Goal: Task Accomplishment & Management: Use online tool/utility

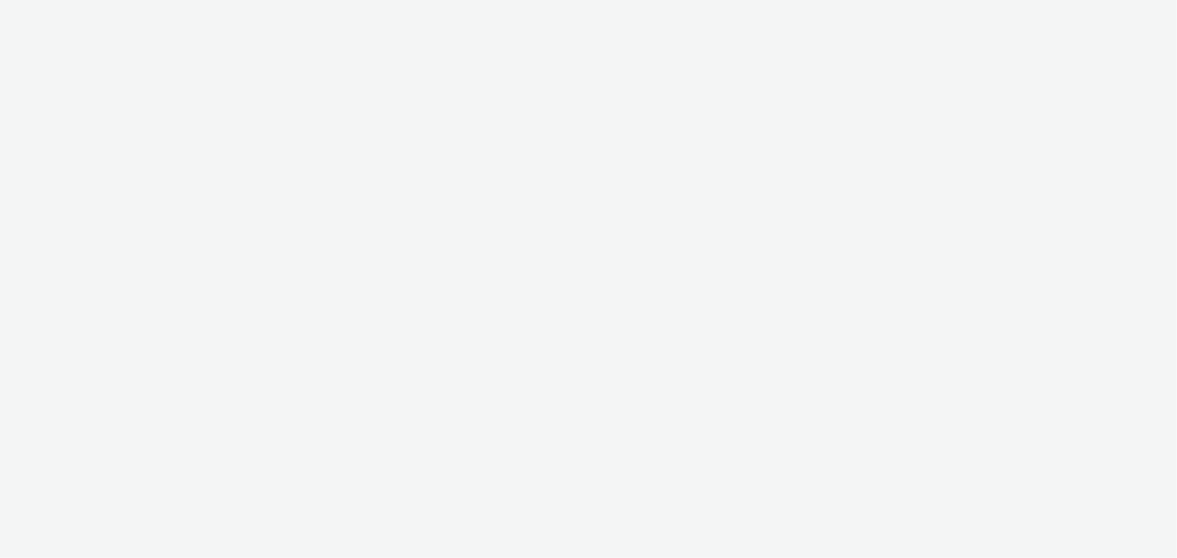
select select "ac009755-aa48-4799-8050-7a339a378eb8"
select select "79162ed7-0017-4339-93b0-3399b708648f"
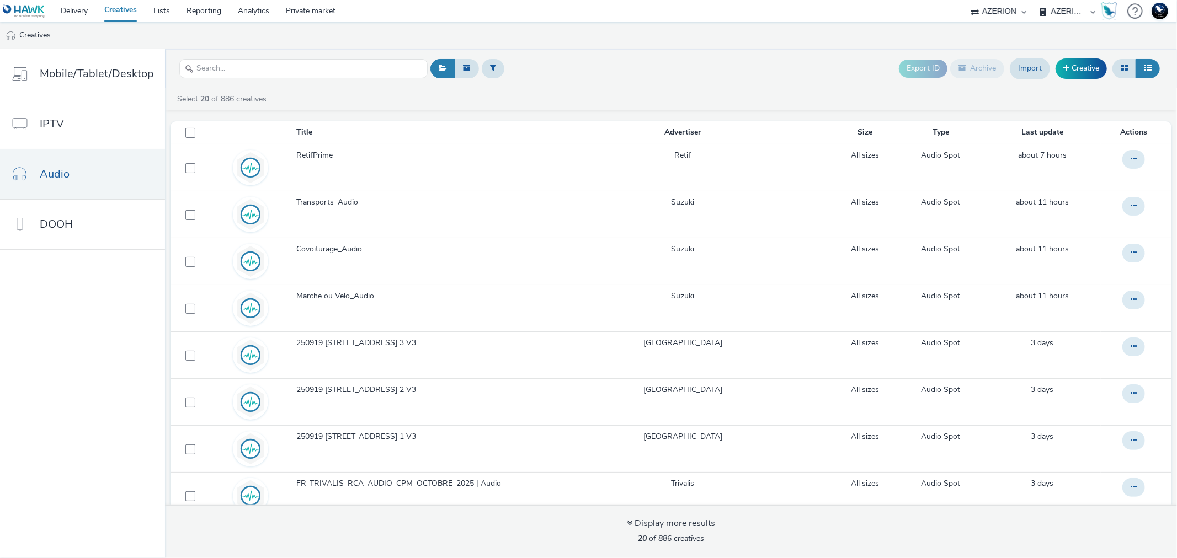
click at [1010, 7] on select "75 Media A8 Media Group ABI Media Abkom AB Abovo Ace & [PERSON_NAME] Ad-on Medi…" at bounding box center [999, 11] width 66 height 22
select select "9387901d-a129-43df-b0ef-f9e7dbeb676e"
click at [966, 0] on select "75 Media A8 Media Group ABI Media Abkom AB Abovo Ace & [PERSON_NAME] Ad-on Medi…" at bounding box center [999, 11] width 66 height 22
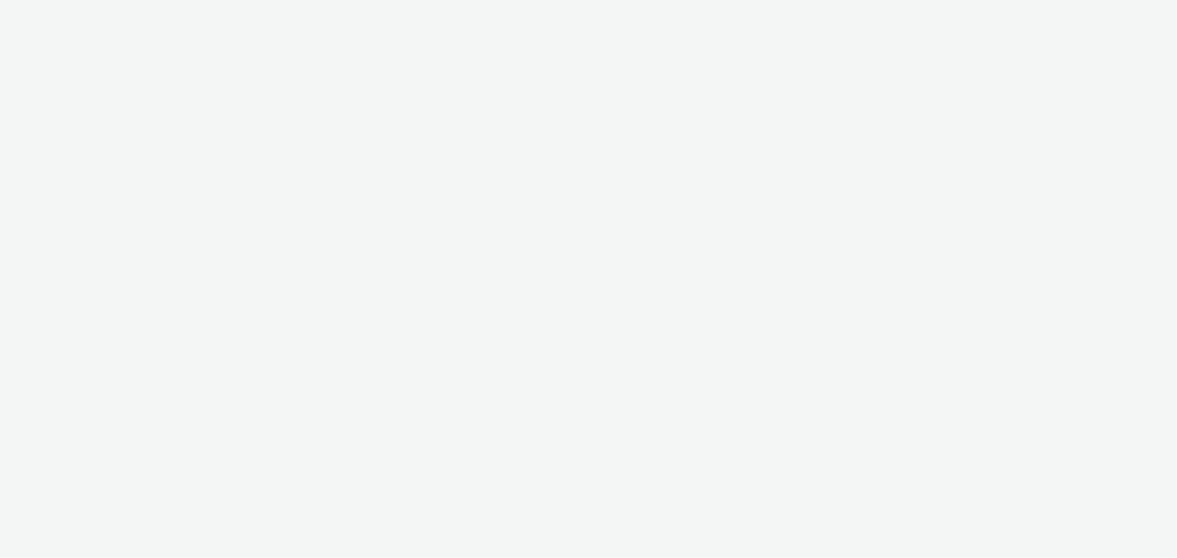
select select "9387901d-a129-43df-b0ef-f9e7dbeb676e"
select select "5a94105f-ae37-4383-8db0-523927ef90ba"
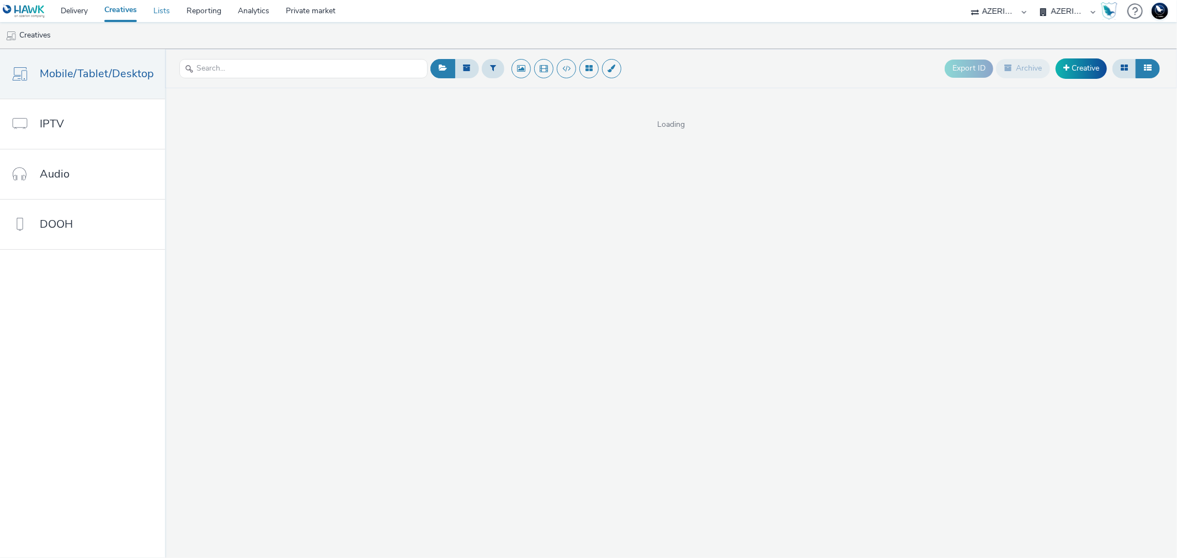
click at [163, 6] on link "Lists" at bounding box center [161, 11] width 33 height 22
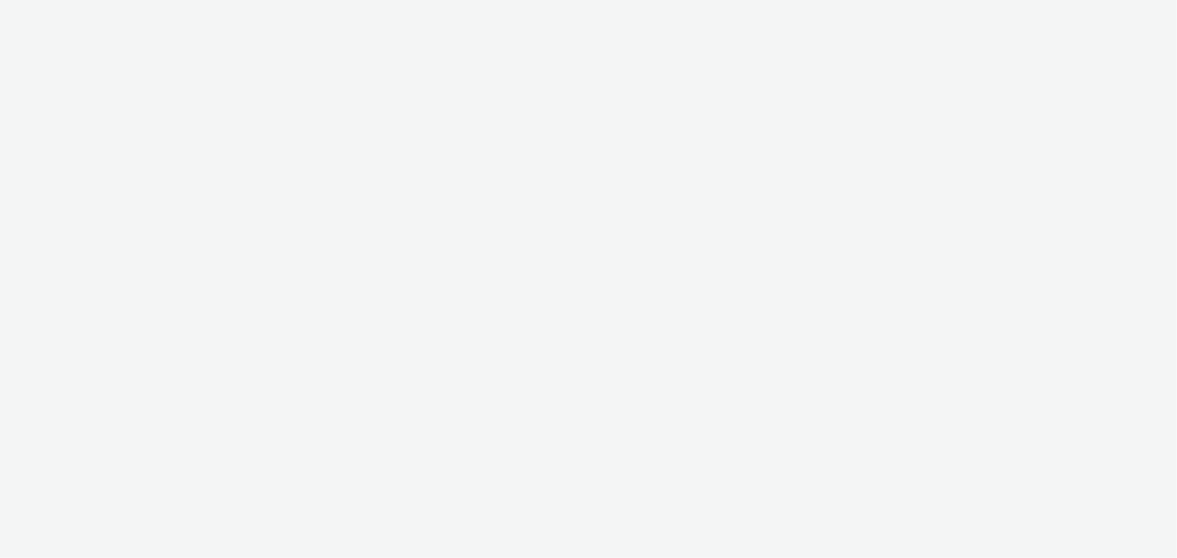
select select "9387901d-a129-43df-b0ef-f9e7dbeb676e"
select select "47d90c6b-4628-495b-b1d1-cf96ef71660b"
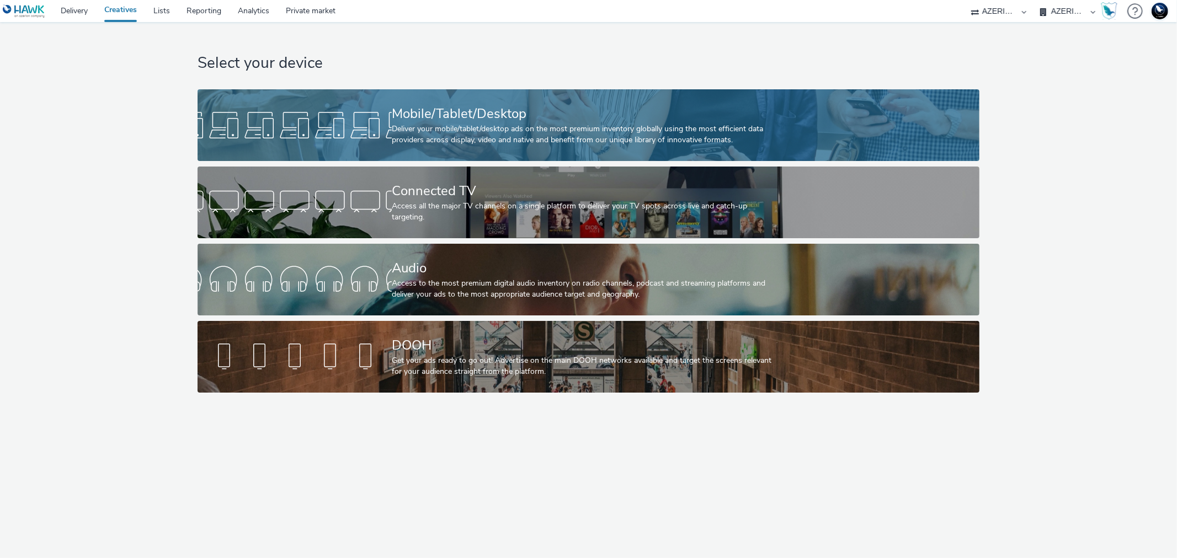
click at [335, 119] on div at bounding box center [295, 125] width 194 height 35
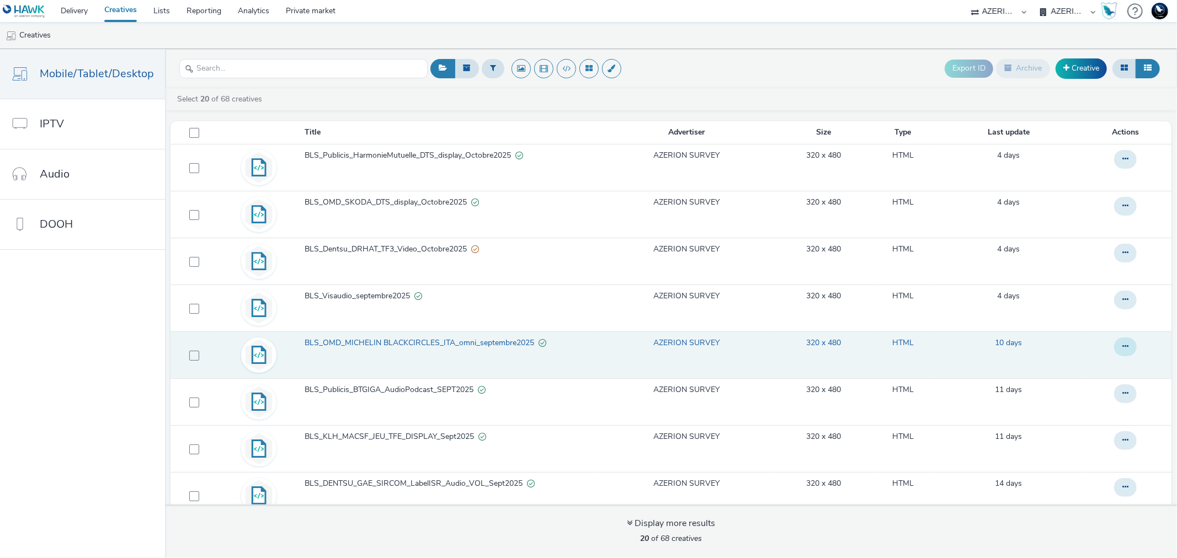
click at [1122, 348] on icon at bounding box center [1125, 347] width 6 height 8
click at [1080, 389] on link "Duplicate" at bounding box center [1095, 391] width 83 height 22
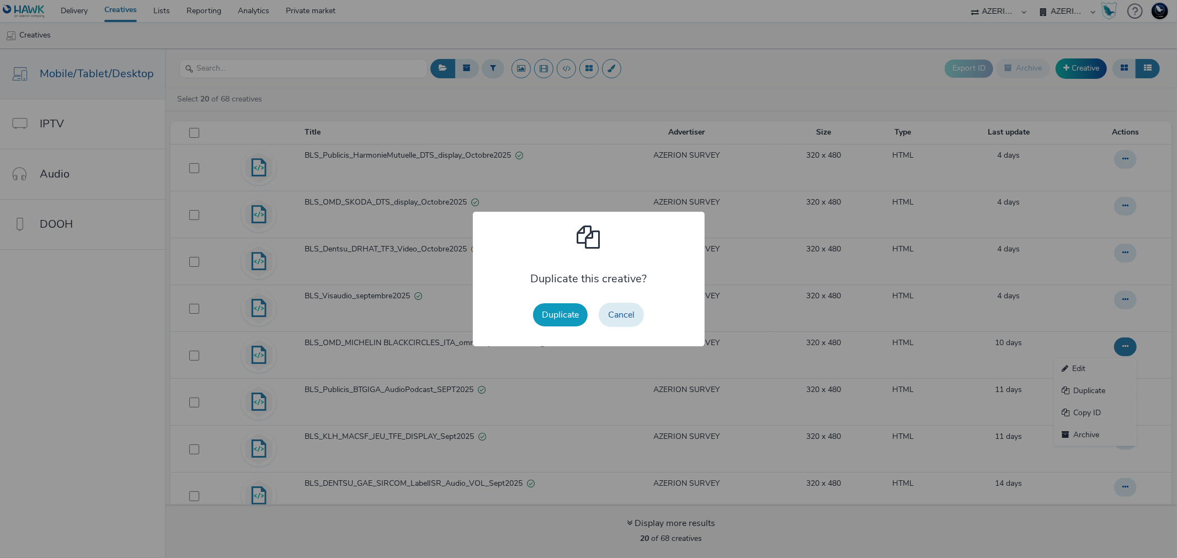
click at [559, 308] on button "Duplicate" at bounding box center [560, 314] width 55 height 23
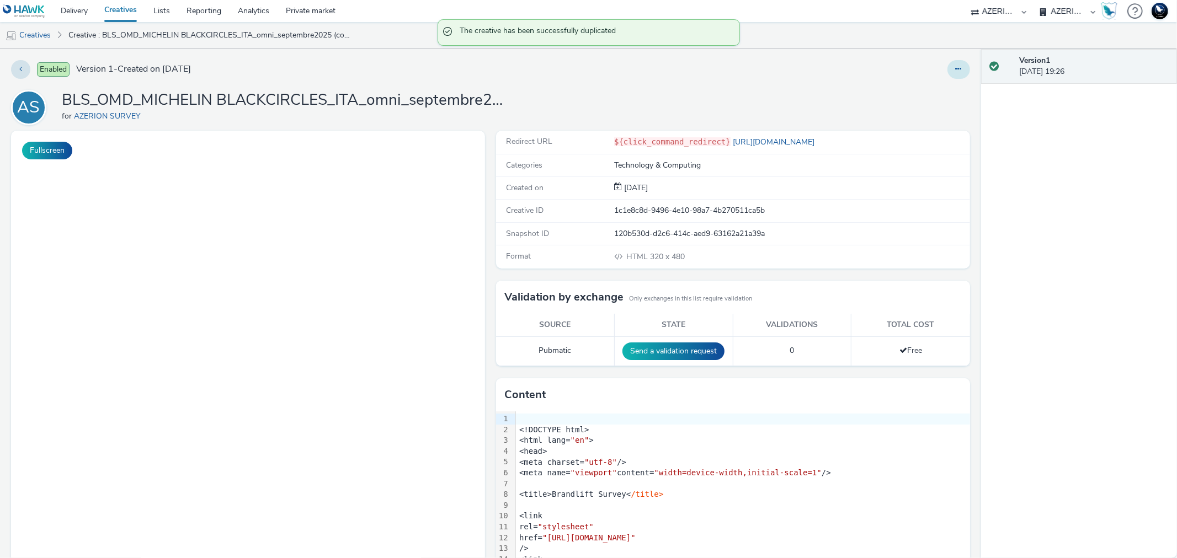
click at [947, 70] on button at bounding box center [958, 69] width 23 height 19
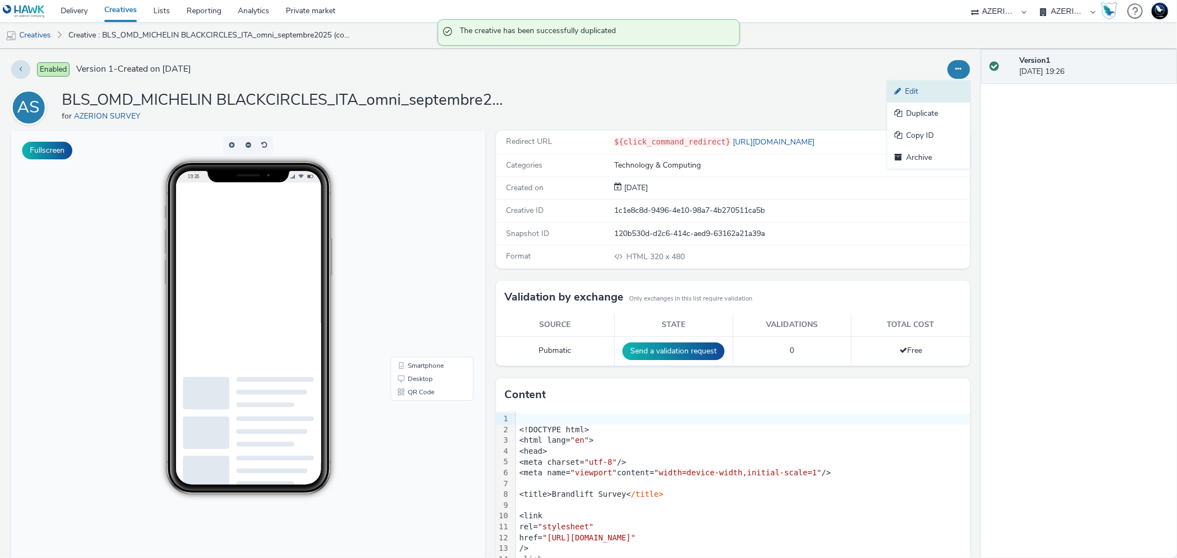
click at [914, 89] on link "Edit" at bounding box center [928, 92] width 83 height 22
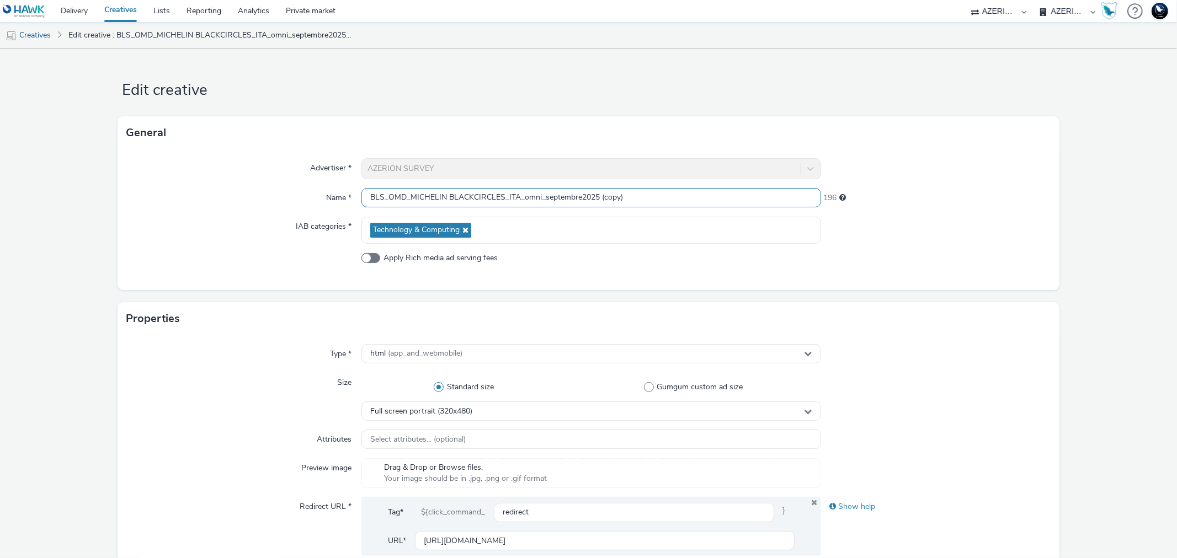
click at [444, 196] on input "BLS_OMD_MICHELIN BLACKCIRCLES_ITA_omni_septembre2025 (copy)" at bounding box center [590, 197] width 459 height 19
drag, startPoint x: 444, startPoint y: 196, endPoint x: 500, endPoint y: 199, distance: 56.3
click at [500, 199] on input "BLS_OMD_MICHELIN BLACKCIRCLES_ITA_omni_septembre2025 (copy)" at bounding box center [590, 197] width 459 height 19
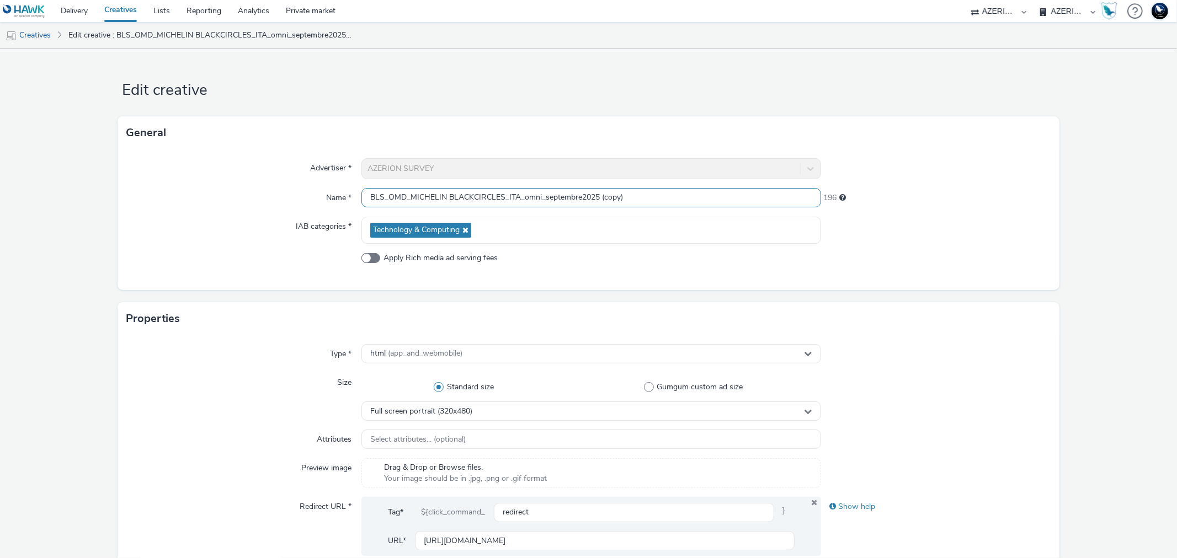
drag, startPoint x: 500, startPoint y: 199, endPoint x: 447, endPoint y: 199, distance: 53.5
click at [447, 199] on input "BLS_OMD_MICHELIN BLACKCIRCLES_ITA_omni_septembre2025 (copy)" at bounding box center [590, 197] width 459 height 19
click at [534, 199] on input "BLS_OMD_MICHELIN CocomEUROMASTER_ITA_omni_septembre2025 (copy)" at bounding box center [590, 197] width 459 height 19
drag, startPoint x: 595, startPoint y: 195, endPoint x: 563, endPoint y: 199, distance: 32.3
click at [563, 199] on input "BLS_OMD_MICHELIN CocomEUROMASTER_FR_omni_septembre2025 (copy)" at bounding box center [590, 197] width 459 height 19
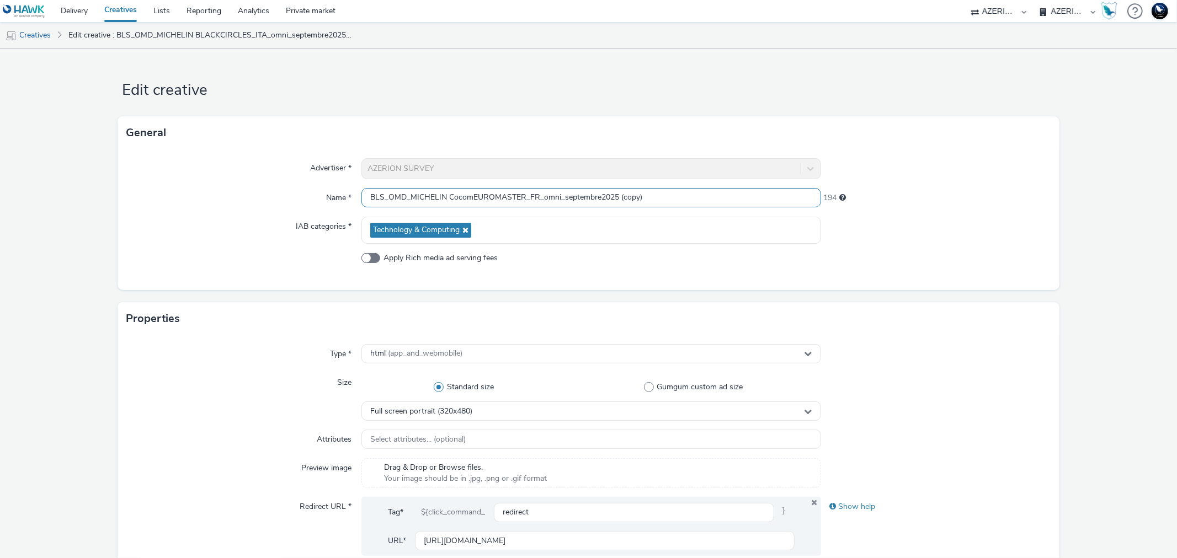
drag, startPoint x: 614, startPoint y: 199, endPoint x: 685, endPoint y: 200, distance: 71.2
click at [685, 200] on input "BLS_OMD_MICHELIN CocomEUROMASTER_FR_omni_septembre2025 (copy)" at bounding box center [590, 197] width 459 height 19
type input "BLS_OMD_MICHELIN CocomEUROMASTER_FR_omni_septembre2025"
click at [664, 279] on div "Advertiser * AZERION SURVEY Name * BLS_OMD_MICHELIN CocomEUROMASTER_FR_omni_sep…" at bounding box center [588, 220] width 941 height 141
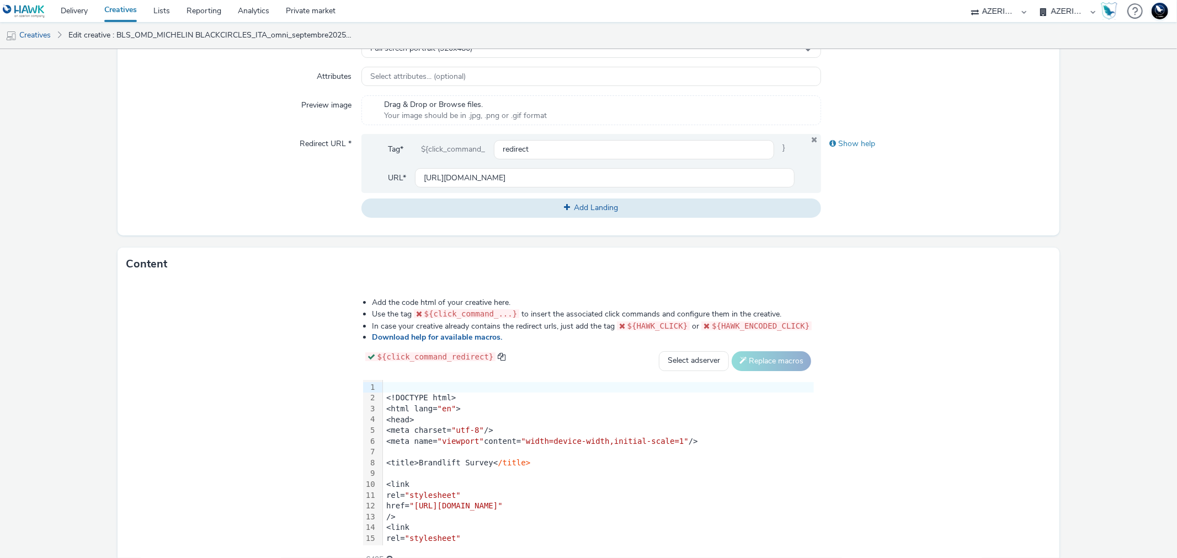
scroll to position [423, 0]
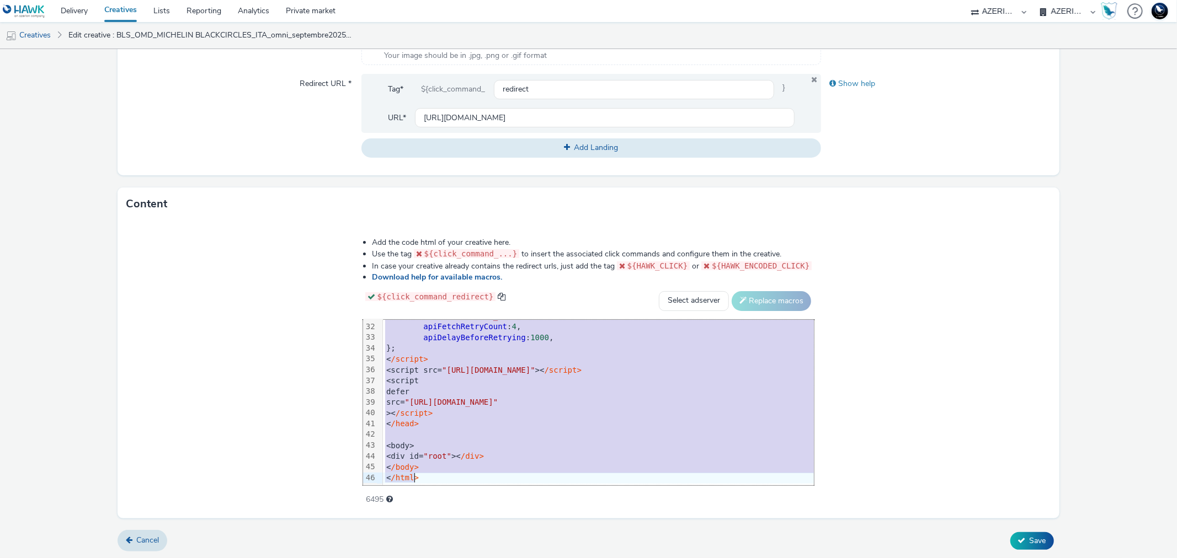
drag, startPoint x: 354, startPoint y: 327, endPoint x: 455, endPoint y: 587, distance: 279.0
click at [455, 558] on html "Delivery Creatives Lists Reporting Analytics Private market 75 Media A8 Media G…" at bounding box center [588, 279] width 1177 height 558
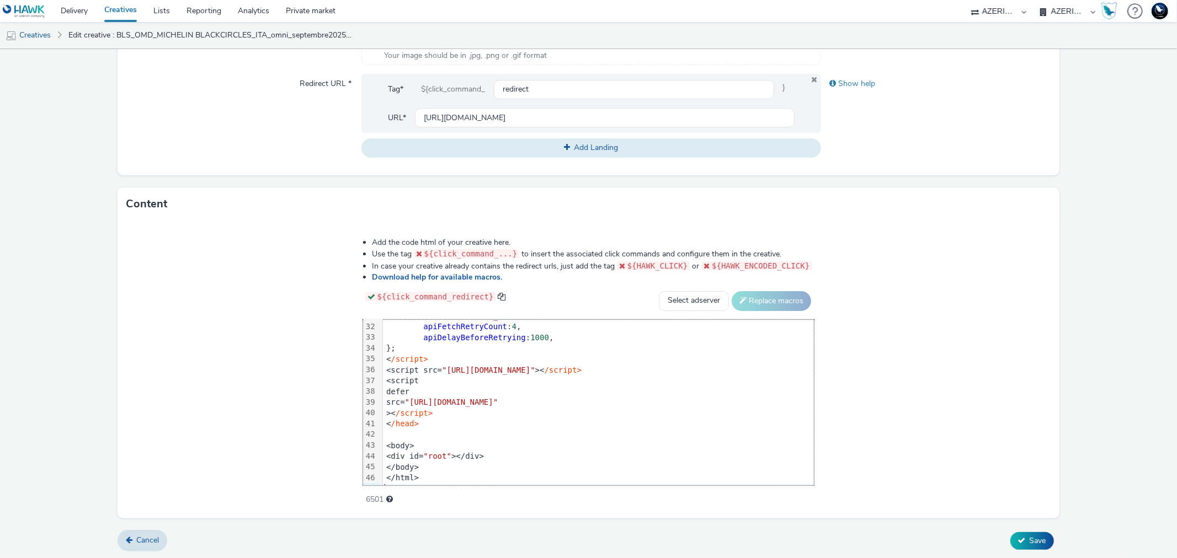
scroll to position [346, 0]
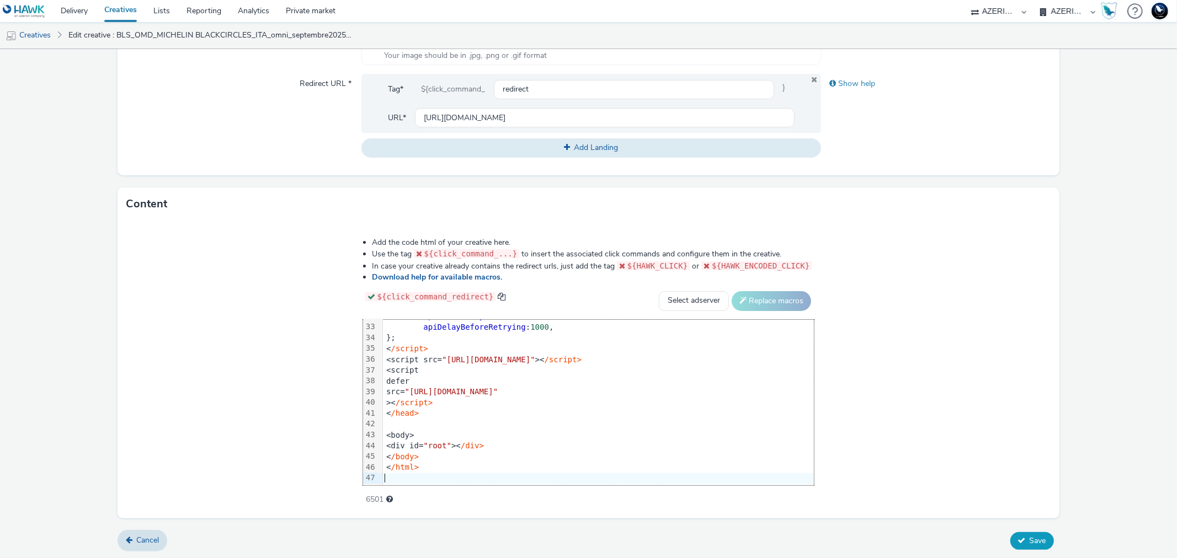
click at [1030, 540] on span "Save" at bounding box center [1038, 541] width 17 height 10
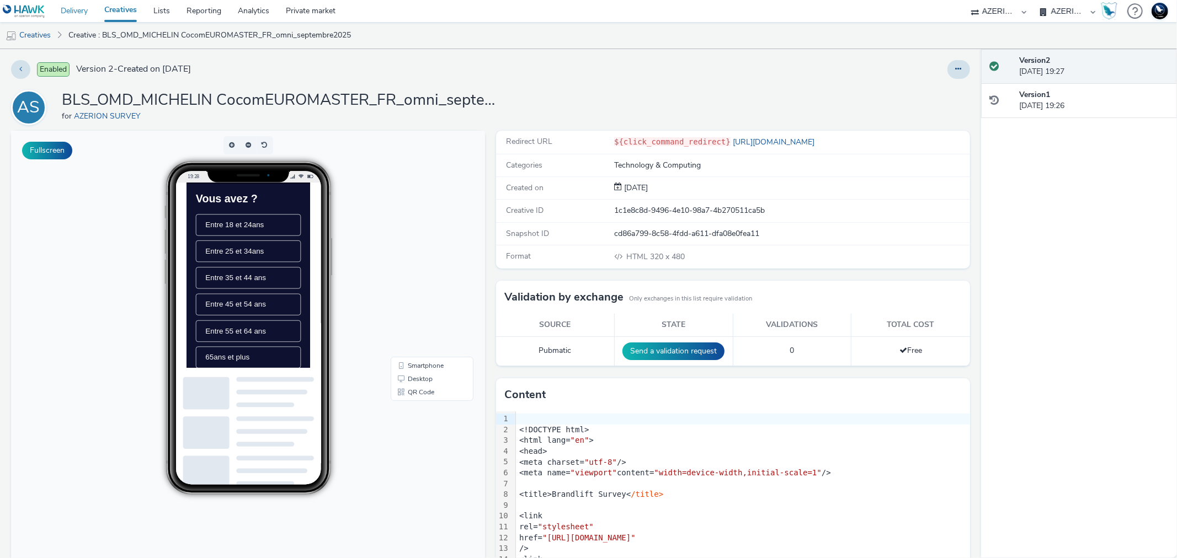
click at [94, 8] on link "Delivery" at bounding box center [74, 11] width 44 height 22
